Goal: Task Accomplishment & Management: Manage account settings

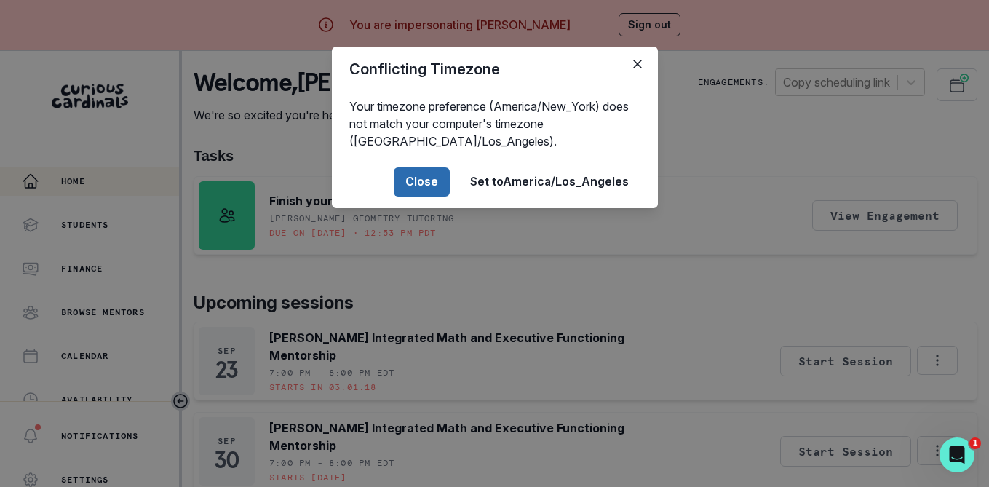
click at [428, 177] on button "Close" at bounding box center [422, 181] width 56 height 29
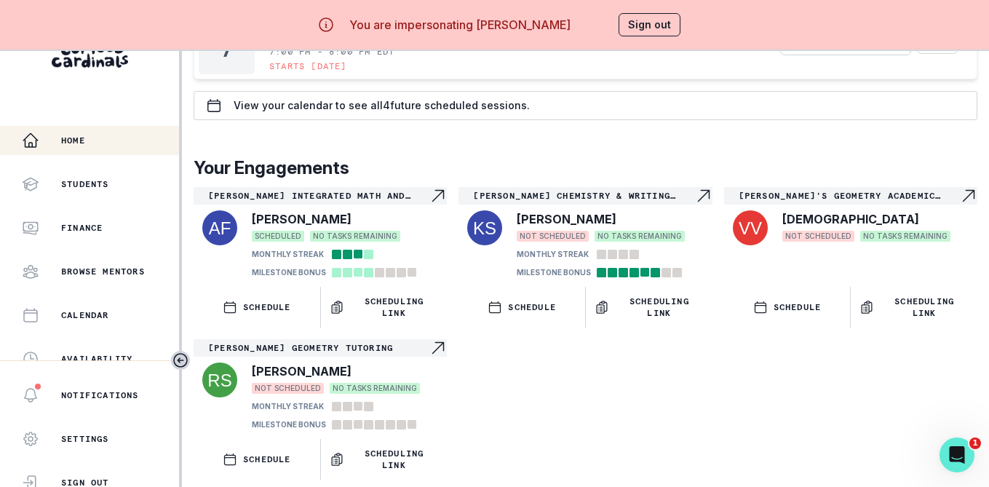
scroll to position [51, 0]
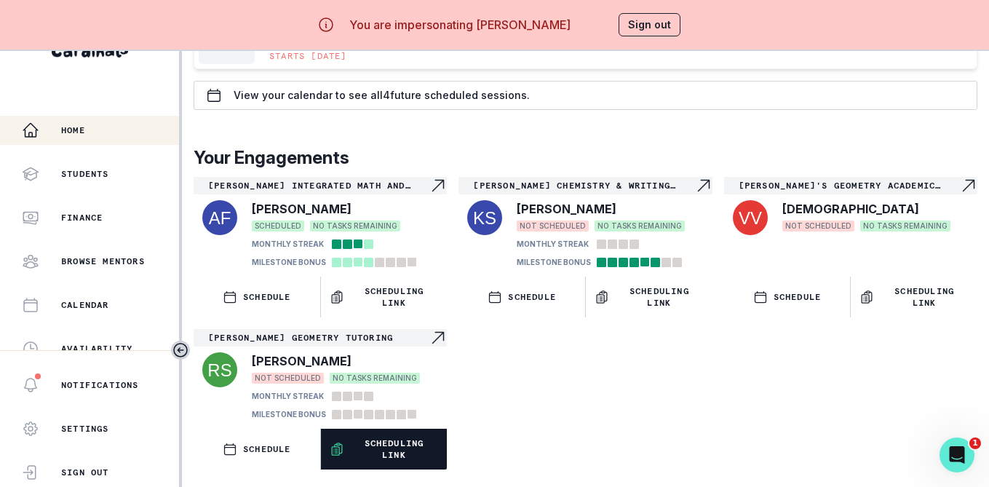
click at [364, 452] on p "Scheduling Link" at bounding box center [394, 448] width 89 height 23
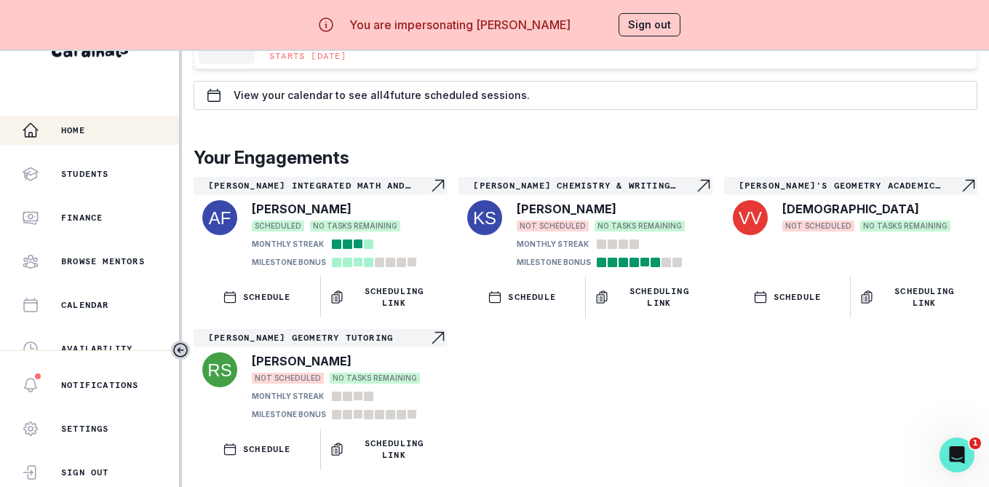
click at [657, 28] on button "Sign out" at bounding box center [649, 24] width 62 height 23
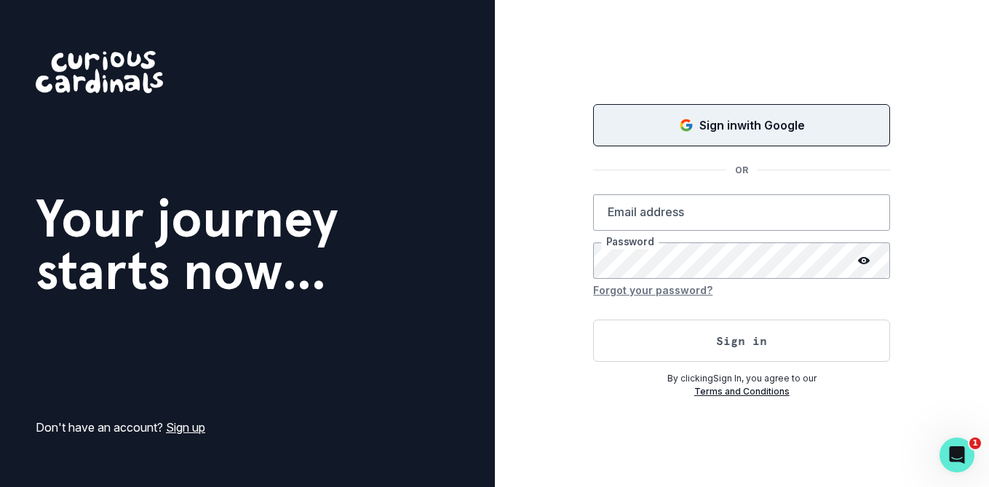
click at [687, 127] on icon "Sign in with Google (GSuite)" at bounding box center [686, 125] width 15 height 15
